Goal: Information Seeking & Learning: Learn about a topic

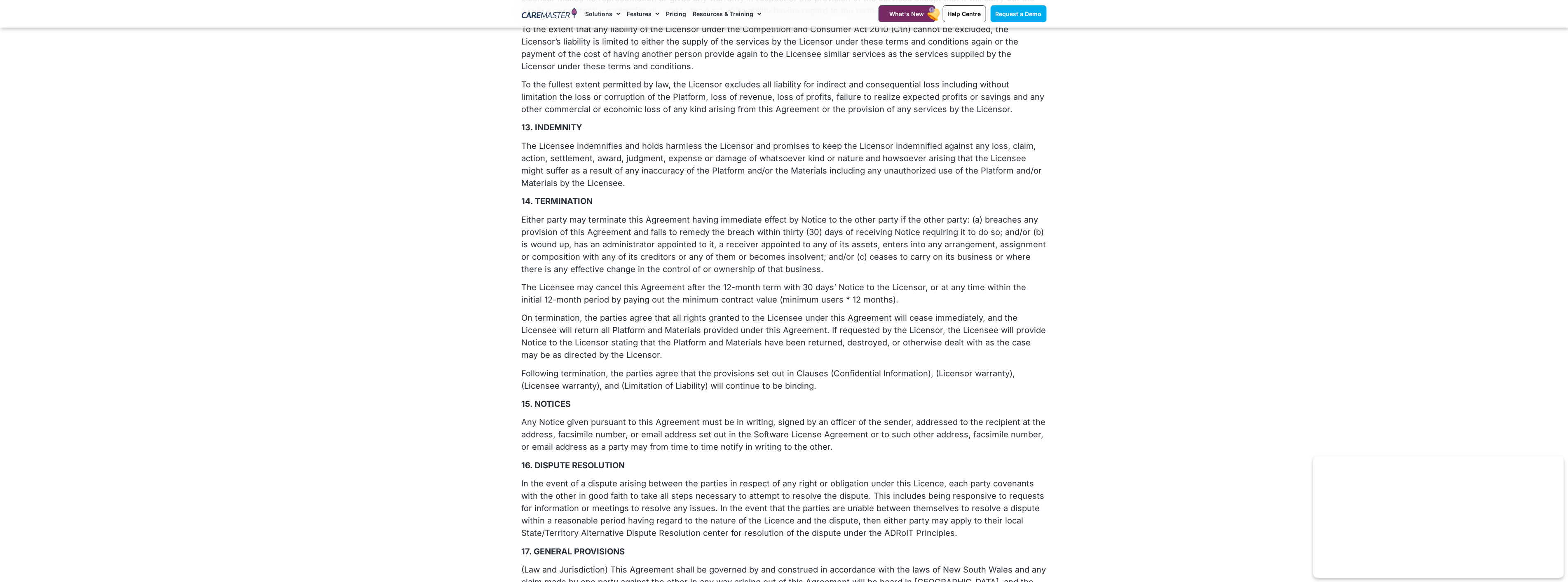
scroll to position [2152, 0]
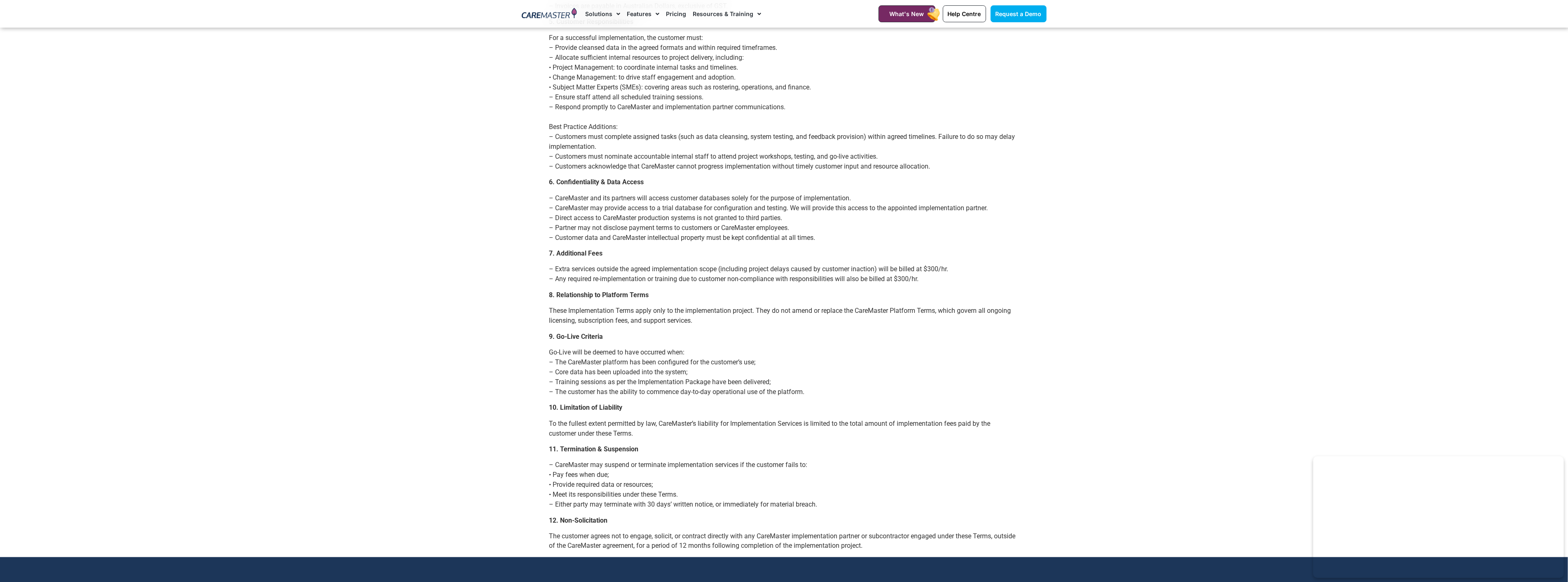
scroll to position [1007, 0]
